Goal: Information Seeking & Learning: Learn about a topic

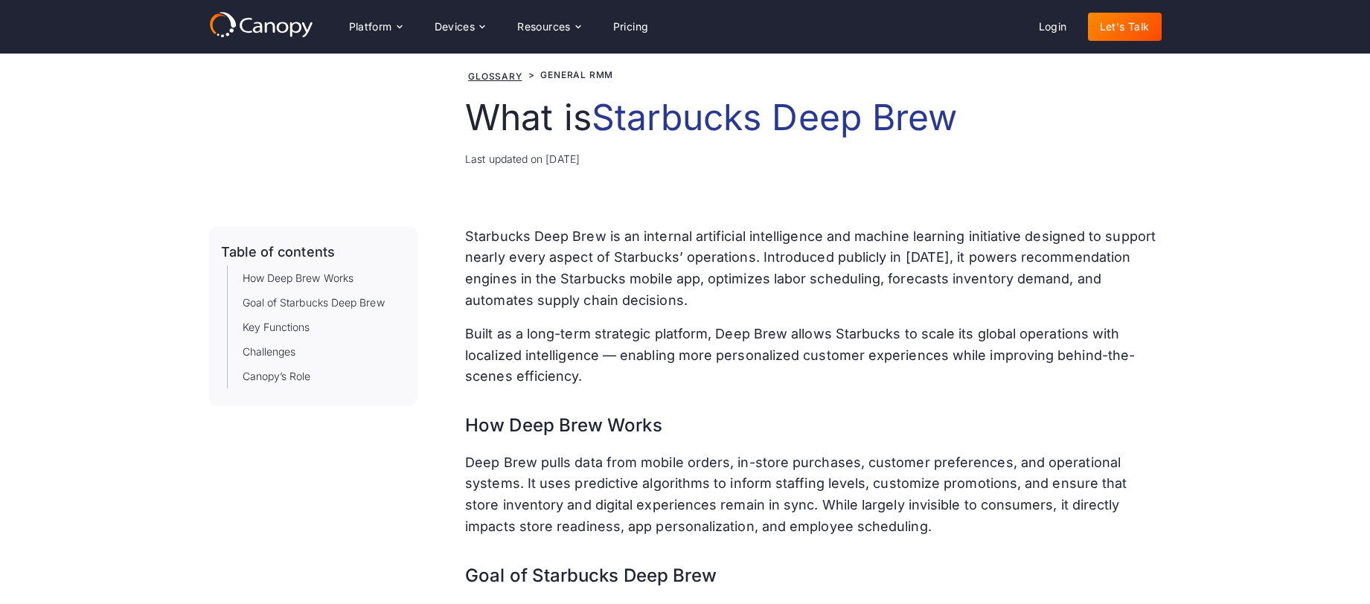
scroll to position [44, 0]
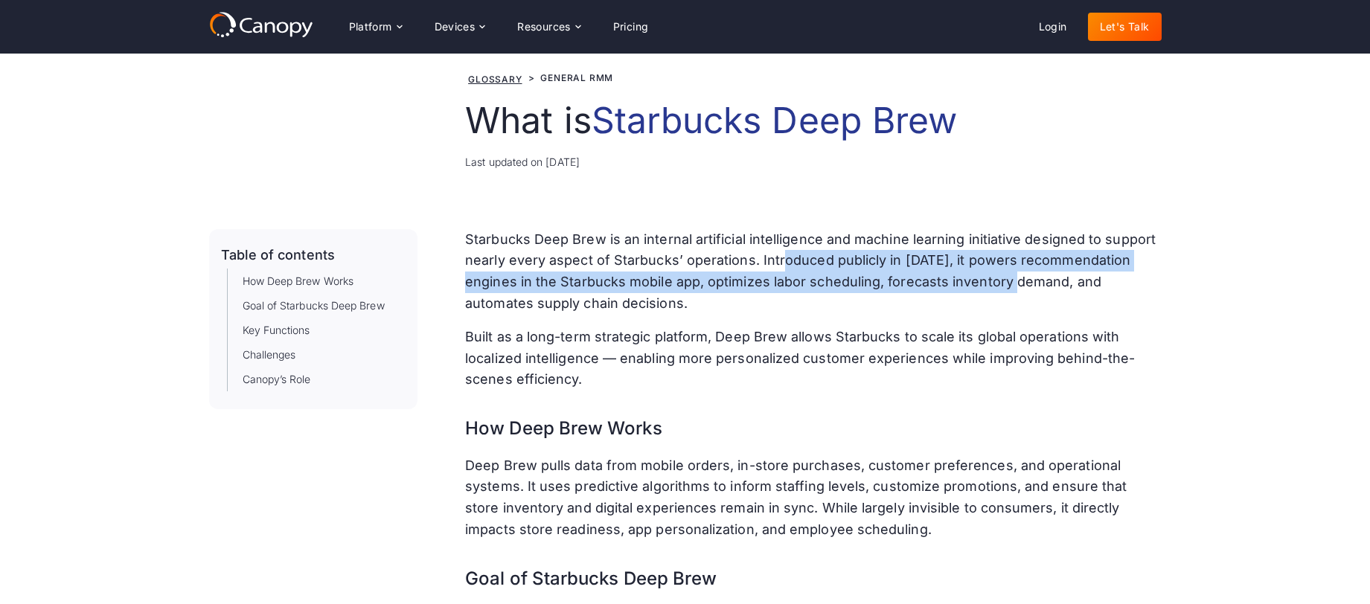
drag, startPoint x: 793, startPoint y: 263, endPoint x: 1026, endPoint y: 284, distance: 233.1
click at [1026, 284] on p "Starbucks Deep Brew is an internal artificial intelligence and machine learning…" at bounding box center [813, 272] width 696 height 86
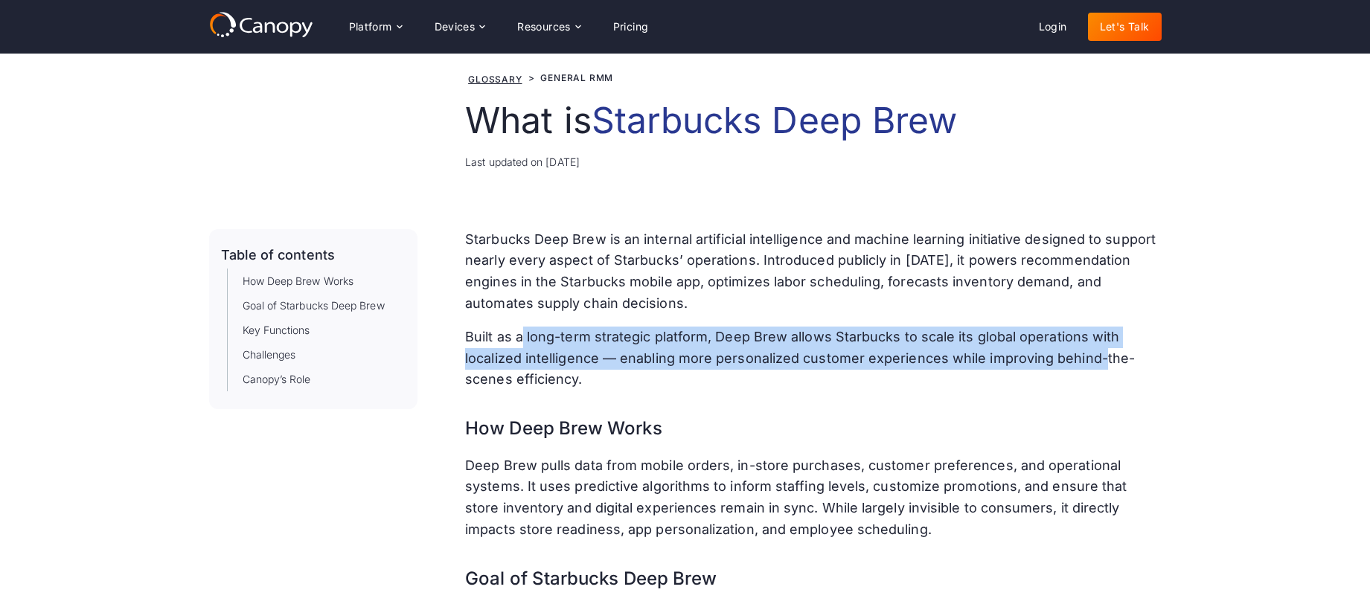
drag, startPoint x: 520, startPoint y: 338, endPoint x: 1101, endPoint y: 359, distance: 581.6
click at [1101, 359] on p "Built as a long-term strategic platform, Deep Brew allows Starbucks to scale it…" at bounding box center [813, 359] width 696 height 64
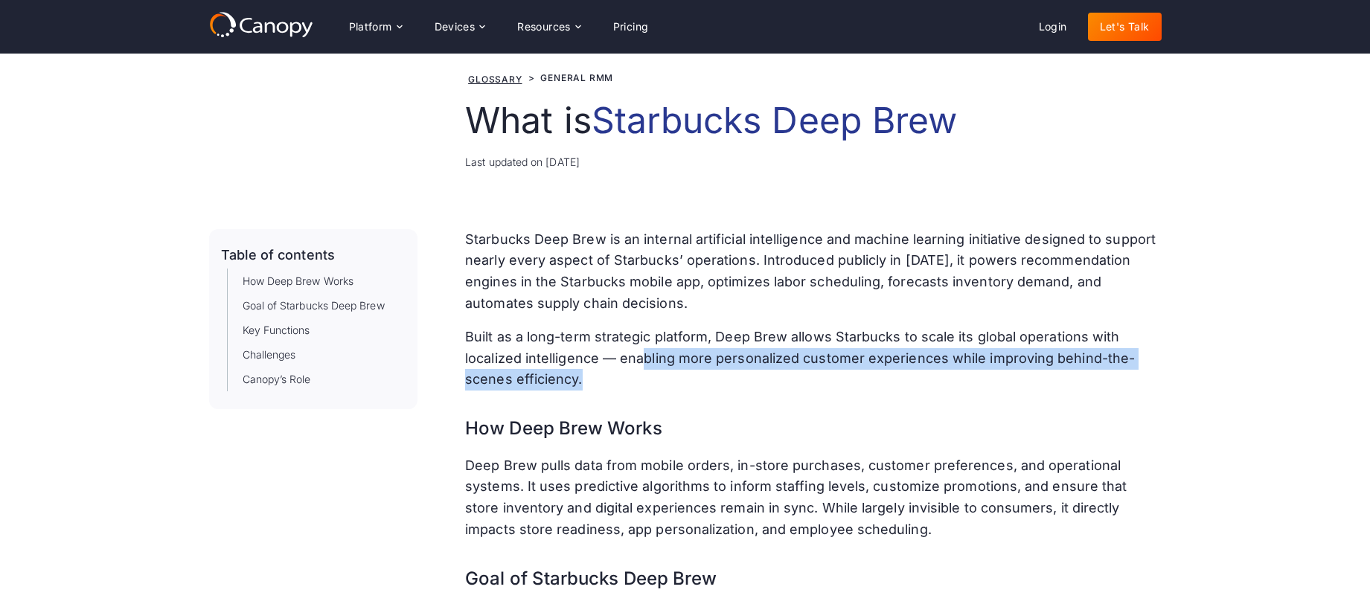
drag, startPoint x: 642, startPoint y: 357, endPoint x: 976, endPoint y: 374, distance: 335.4
click at [976, 374] on p "Built as a long-term strategic platform, Deep Brew allows Starbucks to scale it…" at bounding box center [813, 359] width 696 height 64
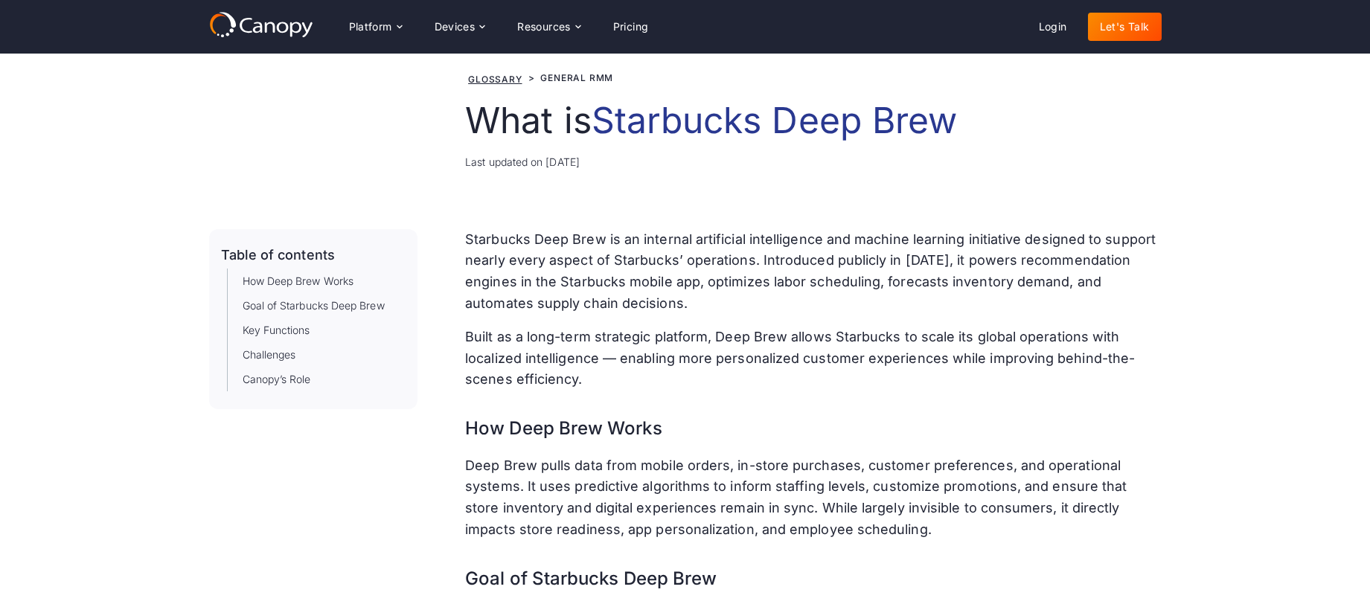
click at [977, 374] on p "Built as a long-term strategic platform, Deep Brew allows Starbucks to scale it…" at bounding box center [813, 359] width 696 height 64
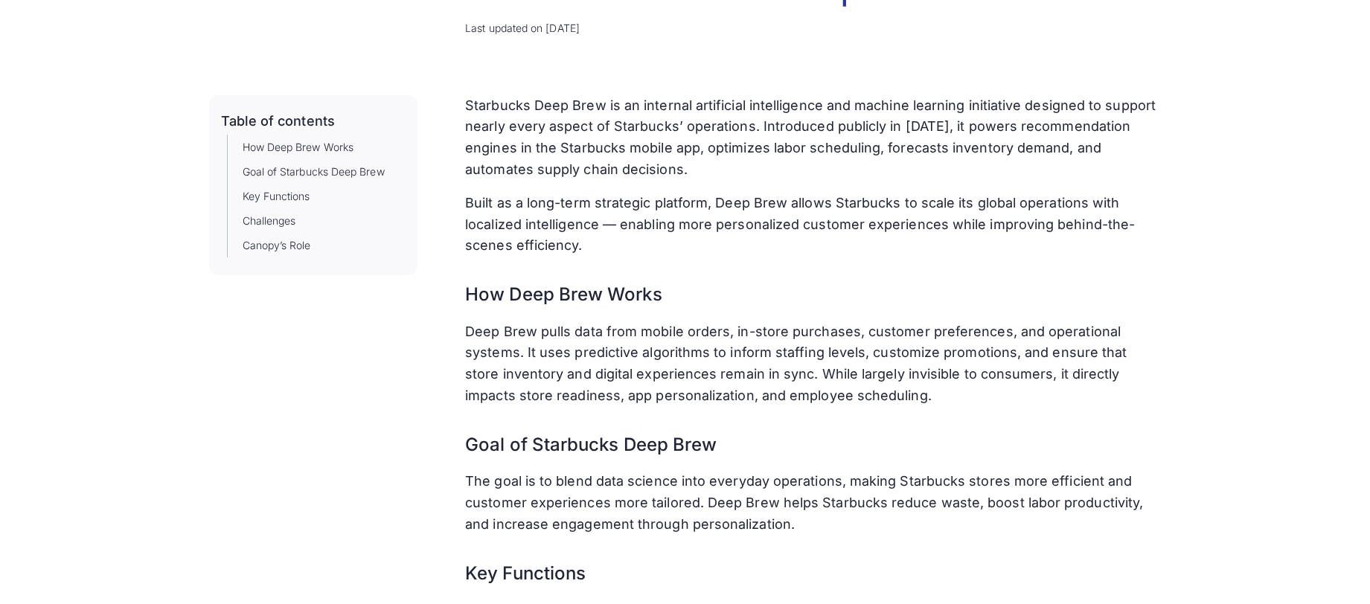
scroll to position [180, 0]
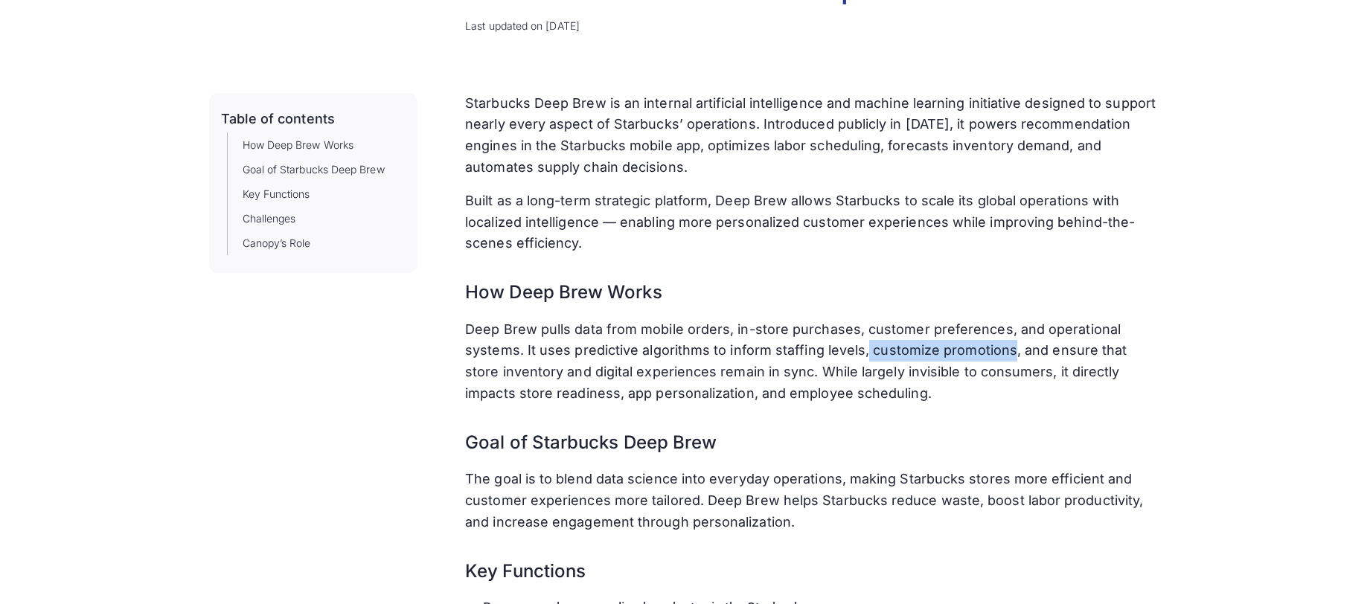
drag, startPoint x: 865, startPoint y: 352, endPoint x: 1009, endPoint y: 358, distance: 144.5
click at [1009, 358] on p "Deep Brew pulls data from mobile orders, in-store purchases, customer preferenc…" at bounding box center [813, 362] width 696 height 86
click at [767, 373] on p "Deep Brew pulls data from mobile orders, in-store purchases, customer preferenc…" at bounding box center [813, 362] width 696 height 86
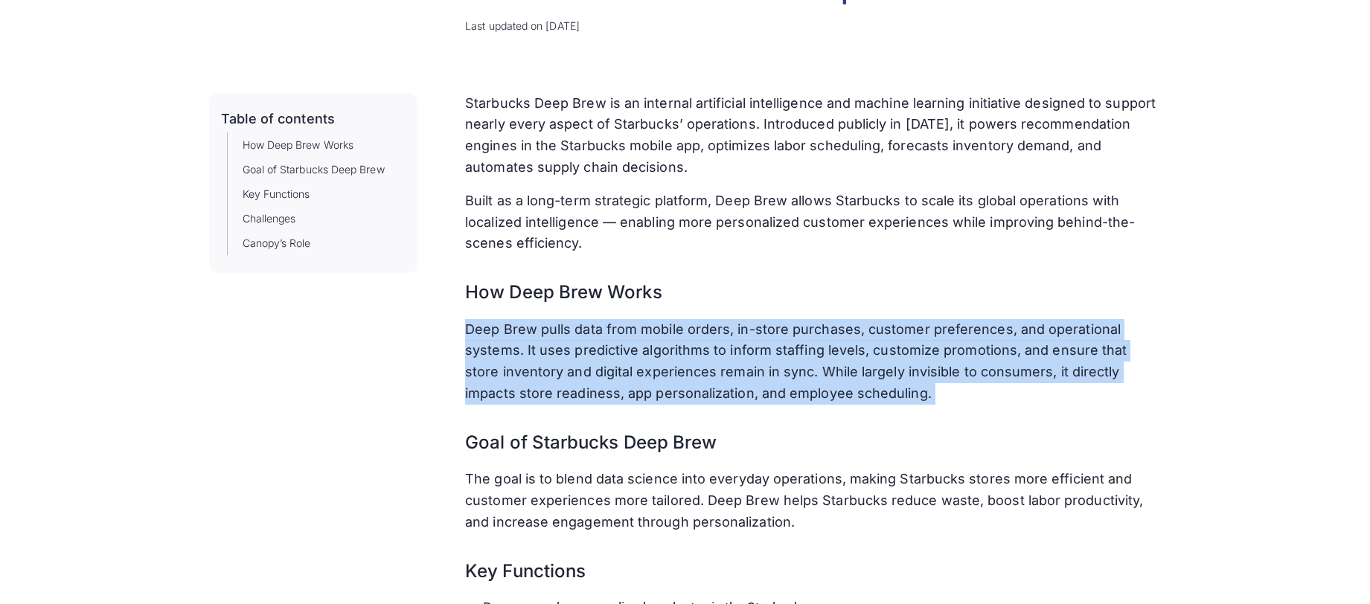
click at [767, 373] on p "Deep Brew pulls data from mobile orders, in-store purchases, customer preferenc…" at bounding box center [813, 362] width 696 height 86
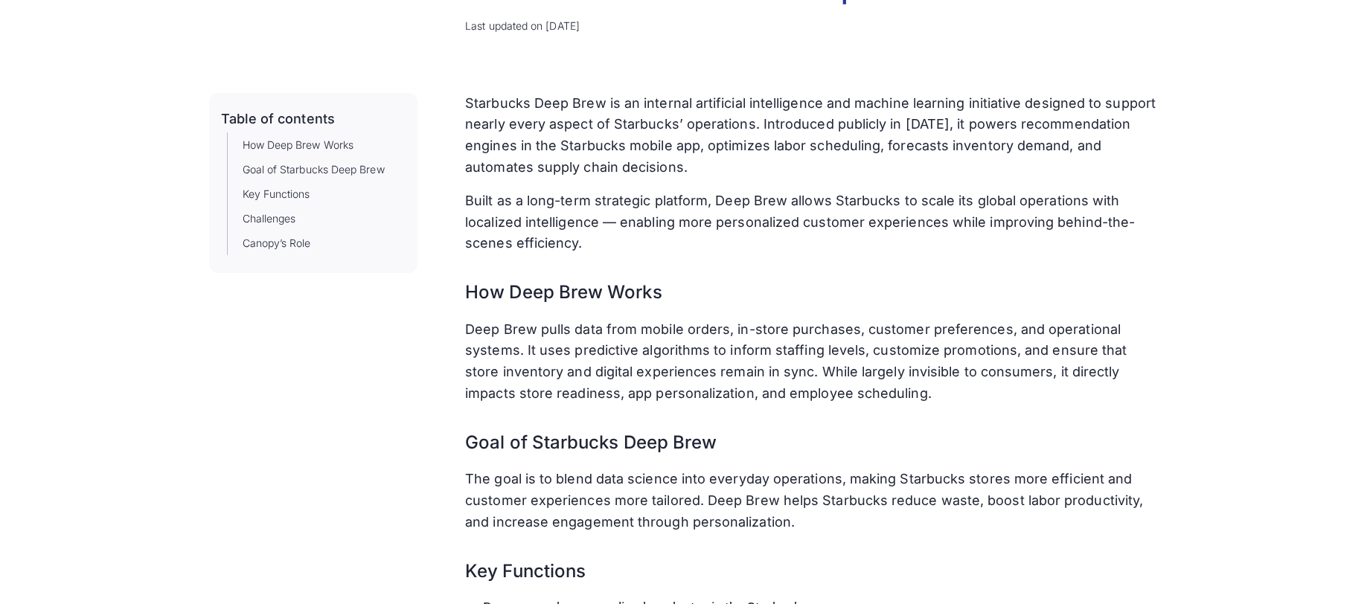
click at [932, 394] on p "Deep Brew pulls data from mobile orders, in-store purchases, customer preferenc…" at bounding box center [813, 362] width 696 height 86
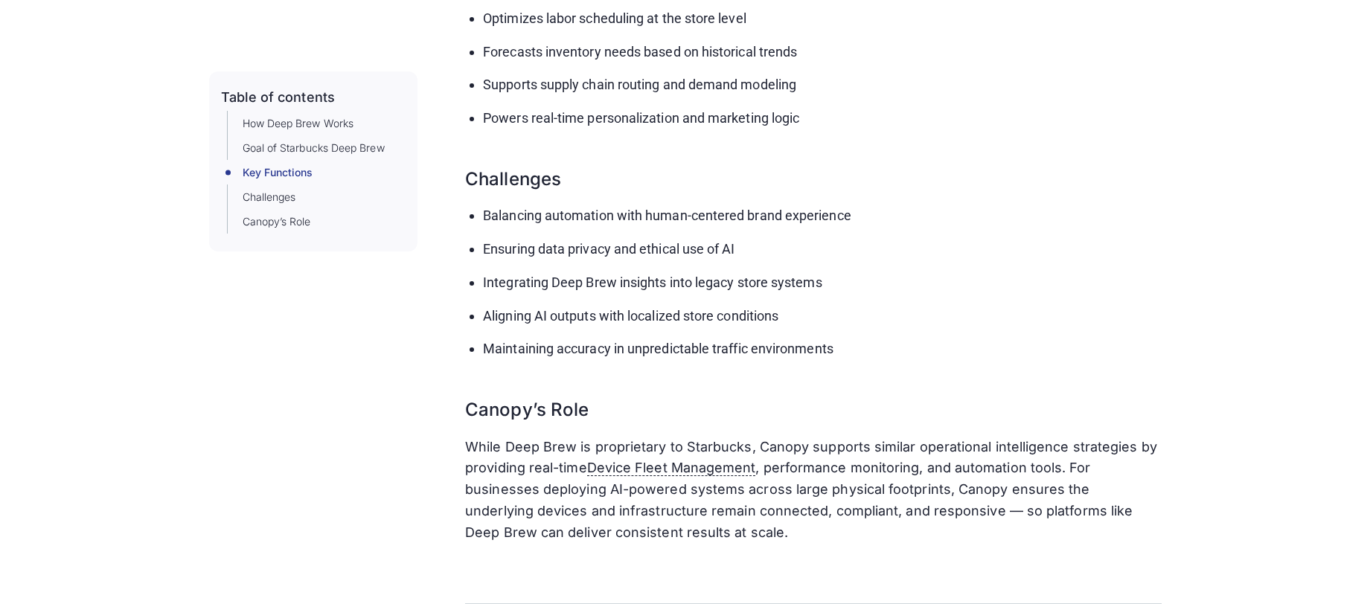
scroll to position [823, 0]
